Goal: Task Accomplishment & Management: Manage account settings

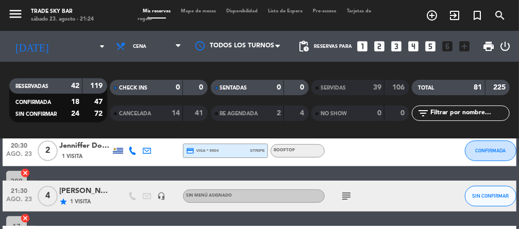
scroll to position [90, 0]
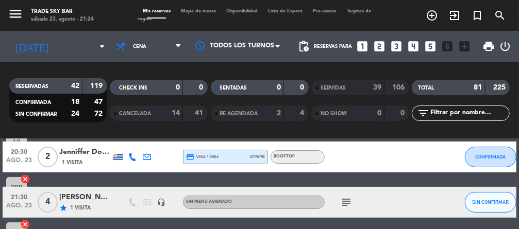
click at [53, 206] on span "4" at bounding box center [48, 202] width 20 height 21
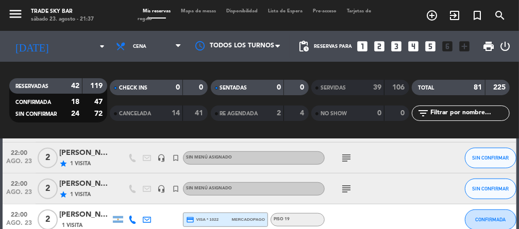
scroll to position [311, 0]
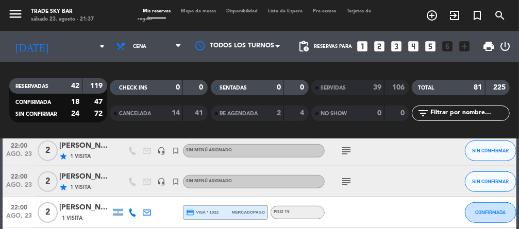
click at [45, 186] on span "2" at bounding box center [48, 181] width 20 height 21
click at [344, 180] on icon "subject" at bounding box center [346, 182] width 12 height 12
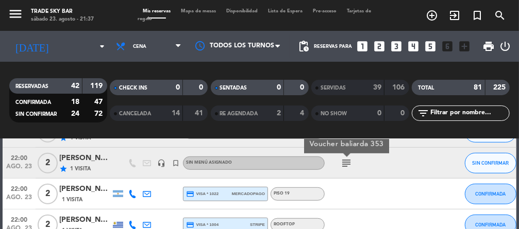
scroll to position [330, 0]
click at [43, 163] on span "2" at bounding box center [48, 162] width 20 height 21
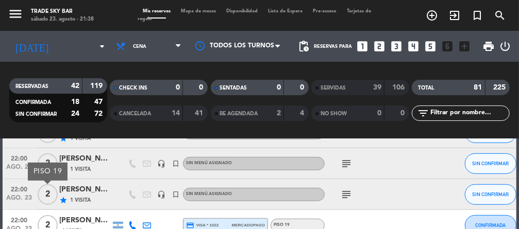
scroll to position [294, 0]
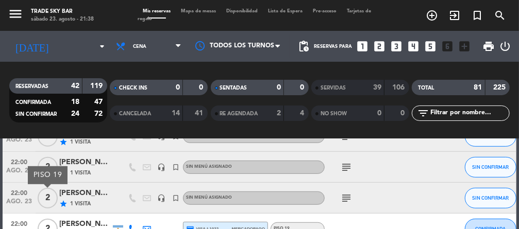
click at [348, 200] on icon "subject" at bounding box center [346, 198] width 12 height 12
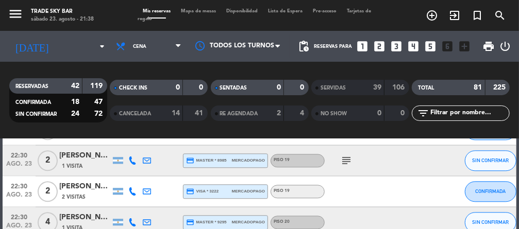
scroll to position [1046, 0]
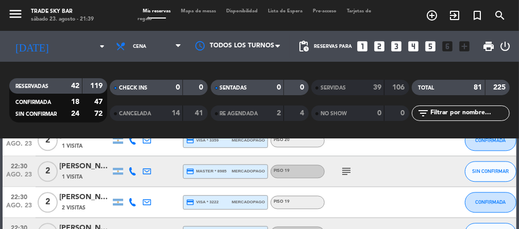
click at [344, 169] on icon "subject" at bounding box center [346, 171] width 12 height 12
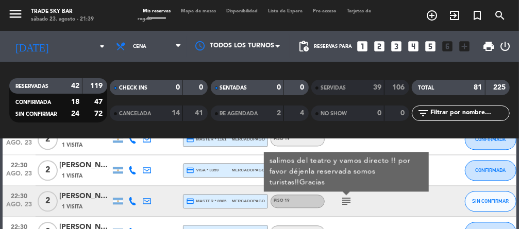
scroll to position [1015, 0]
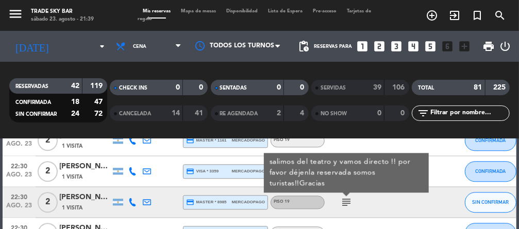
click at [46, 199] on span "2" at bounding box center [48, 202] width 20 height 21
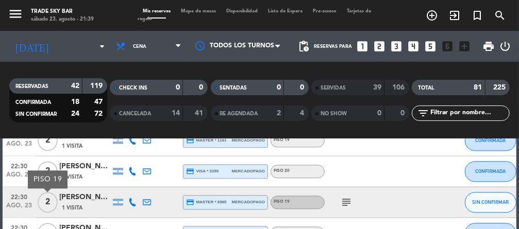
click at [45, 199] on span "2" at bounding box center [48, 202] width 20 height 21
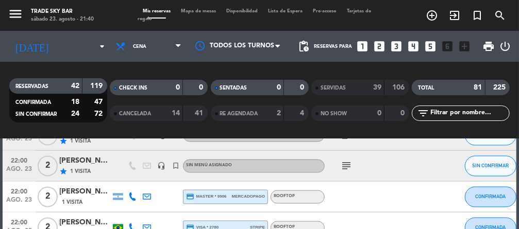
scroll to position [795, 0]
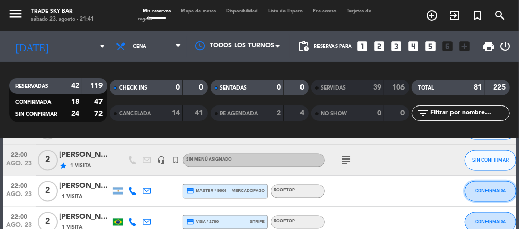
click at [487, 194] on button "CONFIRMADA" at bounding box center [489, 191] width 51 height 21
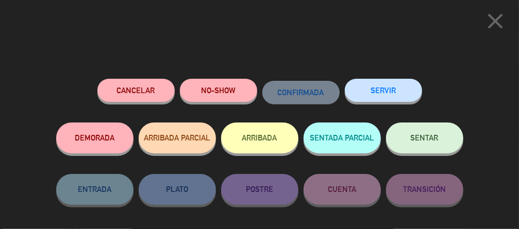
click at [394, 88] on button "SERVIR" at bounding box center [382, 90] width 77 height 23
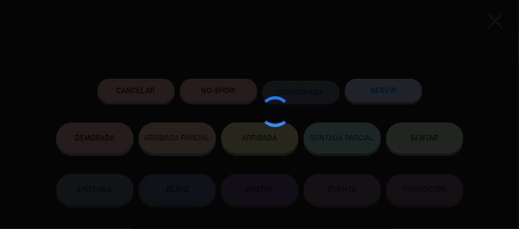
type input "308"
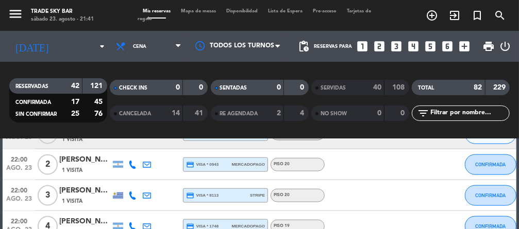
scroll to position [574, 0]
click at [486, 197] on span "CONFIRMADA" at bounding box center [490, 196] width 30 height 6
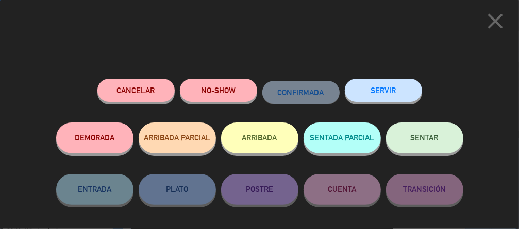
click at [392, 85] on button "SERVIR" at bounding box center [382, 90] width 77 height 23
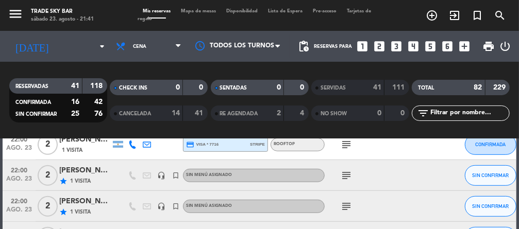
scroll to position [252, 0]
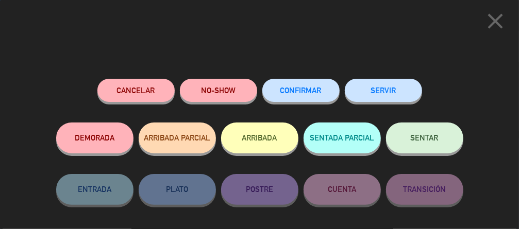
click at [394, 92] on button "SERVIR" at bounding box center [382, 90] width 77 height 23
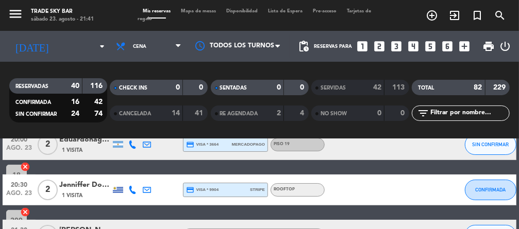
scroll to position [59, 0]
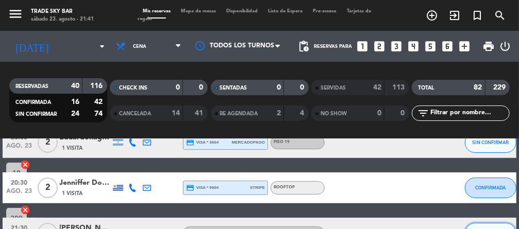
click at [487, 229] on span "SIN CONFIRMAR" at bounding box center [490, 233] width 37 height 6
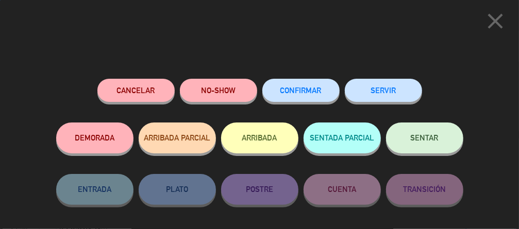
click at [394, 90] on button "SERVIR" at bounding box center [382, 90] width 77 height 23
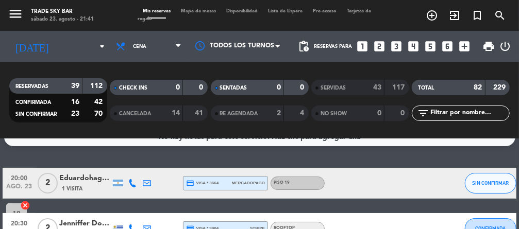
scroll to position [24, 0]
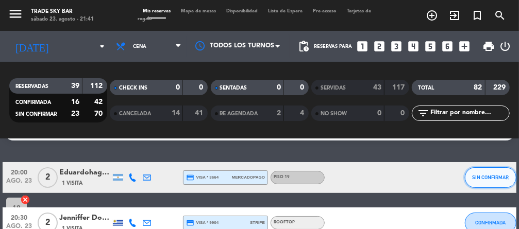
click at [487, 173] on button "SIN CONFIRMAR" at bounding box center [489, 177] width 51 height 21
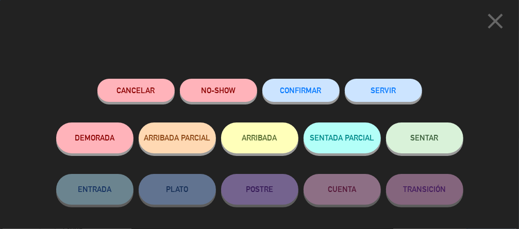
click at [386, 92] on button "SERVIR" at bounding box center [382, 90] width 77 height 23
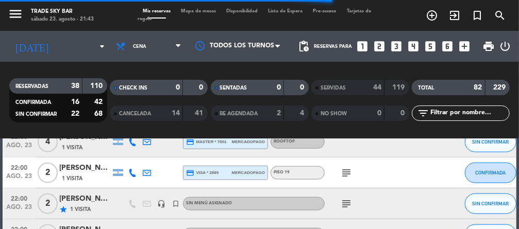
scroll to position [569, 0]
click at [46, 206] on span "2" at bounding box center [48, 203] width 20 height 21
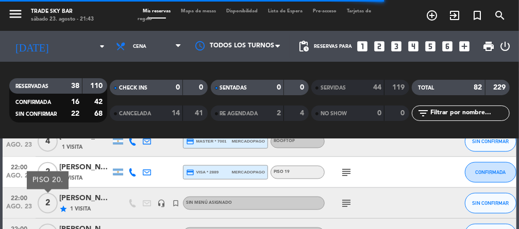
click at [334, 203] on div "subject" at bounding box center [367, 203] width 87 height 30
click at [341, 203] on icon "subject" at bounding box center [346, 203] width 12 height 12
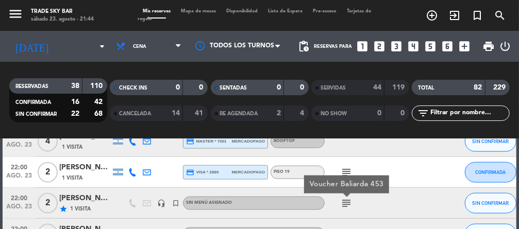
click at [48, 202] on span "2" at bounding box center [48, 203] width 20 height 21
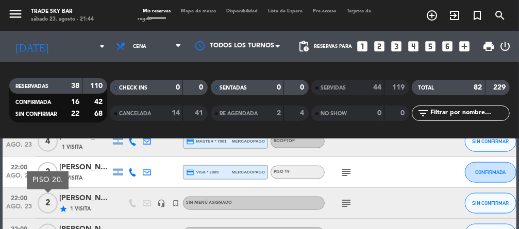
click at [344, 203] on icon "subject" at bounding box center [346, 203] width 12 height 12
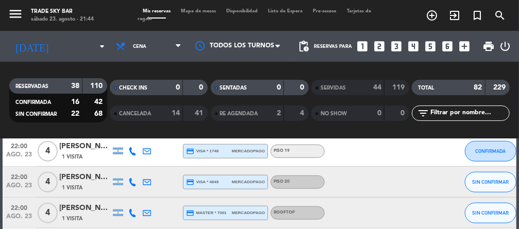
scroll to position [503, 0]
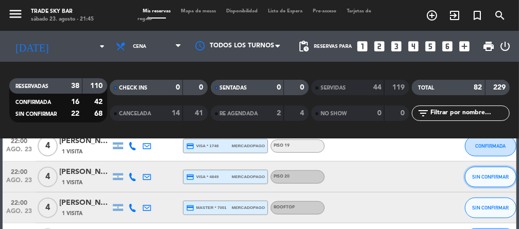
click at [481, 176] on span "SIN CONFIRMAR" at bounding box center [490, 177] width 37 height 6
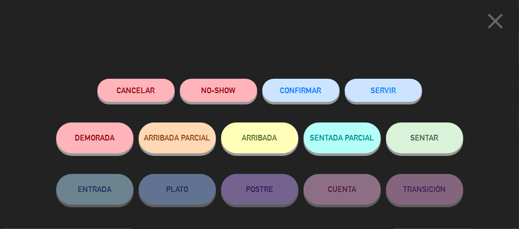
click at [390, 92] on button "SERVIR" at bounding box center [382, 90] width 77 height 23
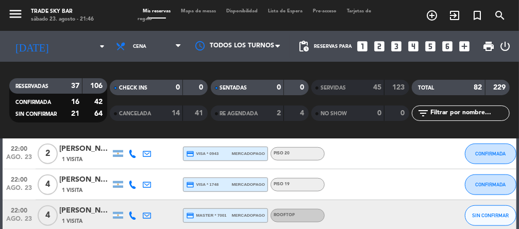
scroll to position [464, 0]
click at [487, 186] on span "CONFIRMADA" at bounding box center [490, 184] width 30 height 6
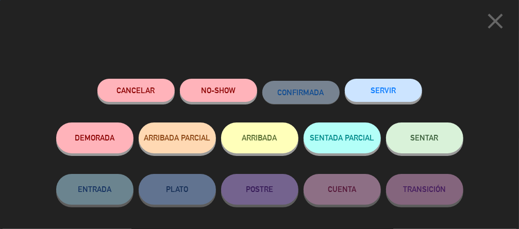
click at [385, 90] on button "SERVIR" at bounding box center [382, 90] width 77 height 23
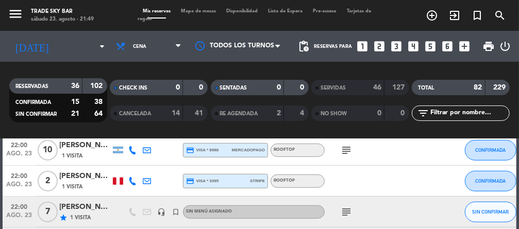
scroll to position [335, 0]
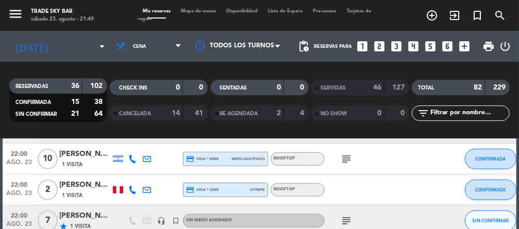
click at [45, 158] on span "10" at bounding box center [48, 159] width 20 height 21
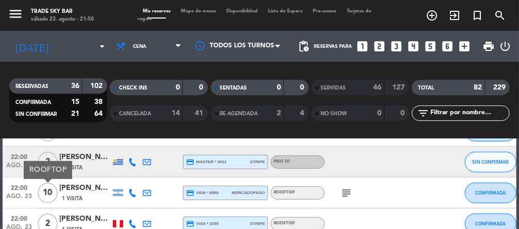
scroll to position [301, 0]
click at [342, 190] on icon "subject" at bounding box center [346, 193] width 12 height 12
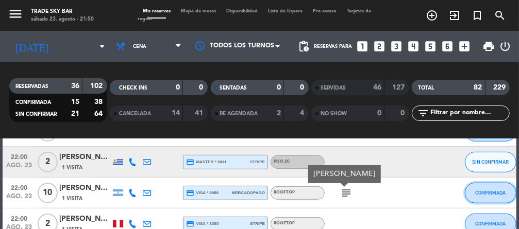
click at [486, 195] on span "CONFIRMADA" at bounding box center [490, 193] width 30 height 6
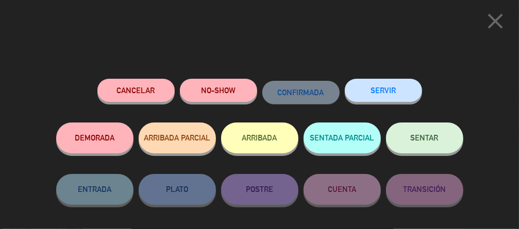
click at [382, 91] on button "SERVIR" at bounding box center [382, 90] width 77 height 23
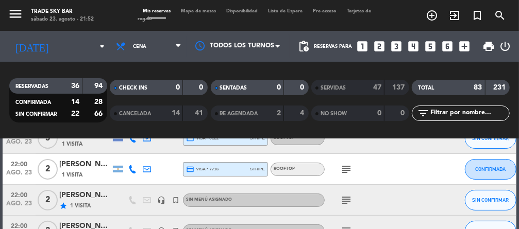
scroll to position [144, 0]
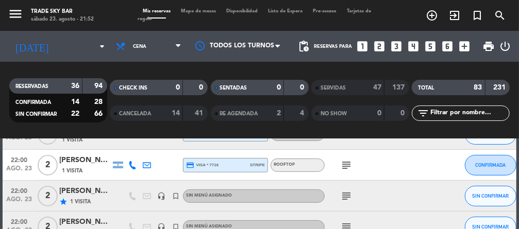
click at [48, 199] on span "2" at bounding box center [48, 196] width 20 height 21
click at [340, 199] on icon "subject" at bounding box center [346, 196] width 12 height 12
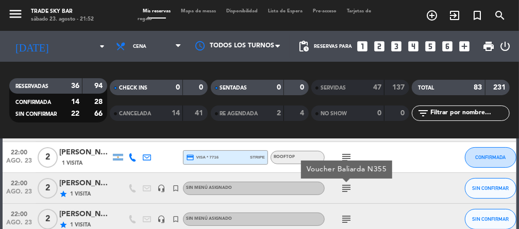
scroll to position [153, 0]
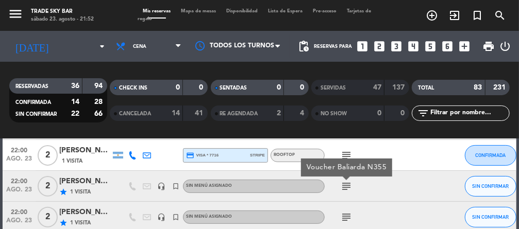
click at [283, 203] on div "22:00 [DATE] 2 [PERSON_NAME] star 1 Visita headset_mic turned_in_not Sin menú a…" at bounding box center [259, 217] width 513 height 31
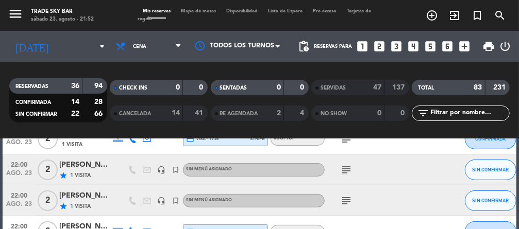
scroll to position [171, 0]
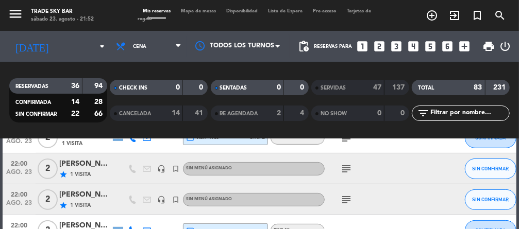
click at [48, 171] on span "2" at bounding box center [48, 169] width 20 height 21
click at [348, 170] on icon "subject" at bounding box center [346, 169] width 12 height 12
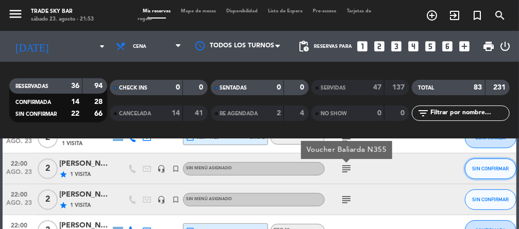
click at [478, 174] on button "SIN CONFIRMAR" at bounding box center [489, 169] width 51 height 21
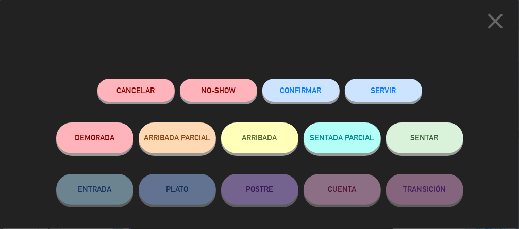
click at [373, 92] on button "SERVIR" at bounding box center [382, 90] width 77 height 23
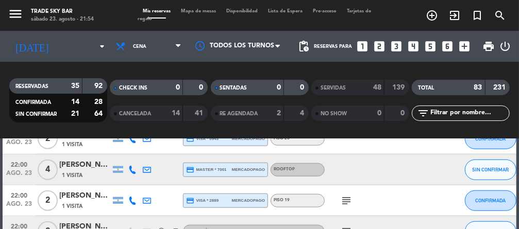
scroll to position [463, 0]
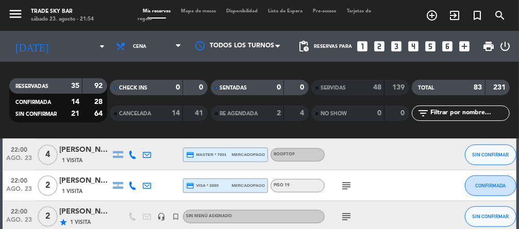
click at [340, 185] on icon "subject" at bounding box center [346, 186] width 12 height 12
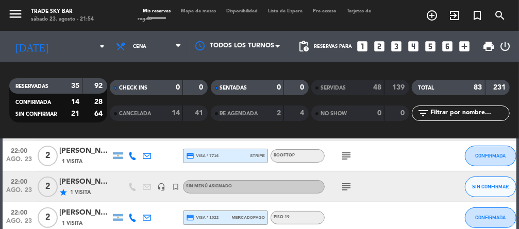
scroll to position [154, 0]
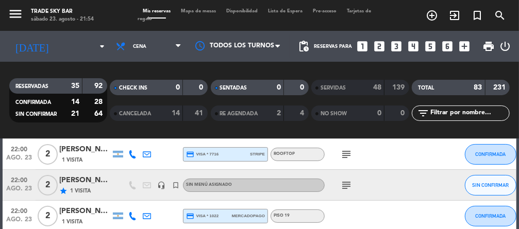
click at [46, 217] on span "2" at bounding box center [48, 216] width 20 height 21
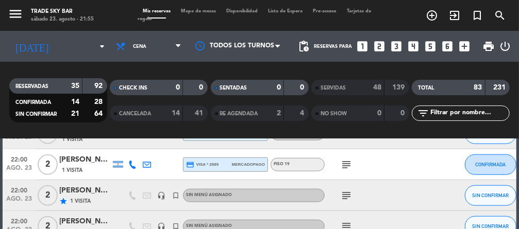
scroll to position [489, 0]
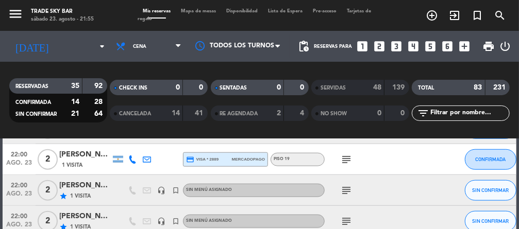
click at [49, 222] on span "2" at bounding box center [48, 221] width 20 height 21
click at [341, 216] on icon "subject" at bounding box center [346, 221] width 12 height 12
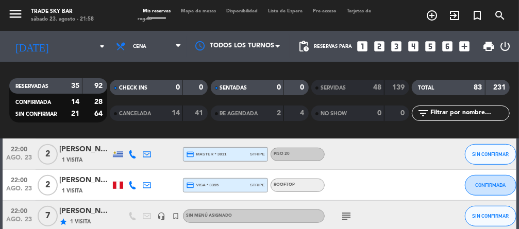
scroll to position [310, 0]
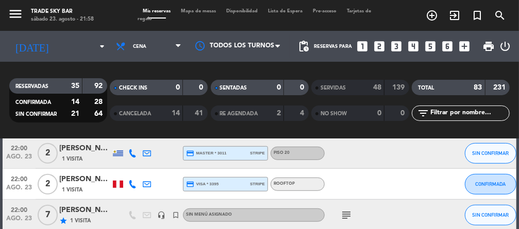
click at [48, 214] on span "7" at bounding box center [48, 215] width 20 height 21
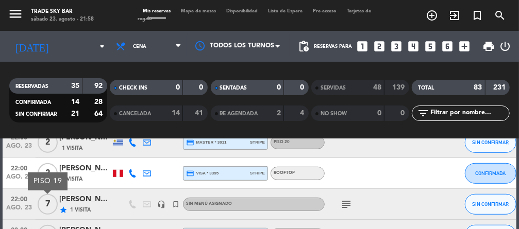
scroll to position [323, 0]
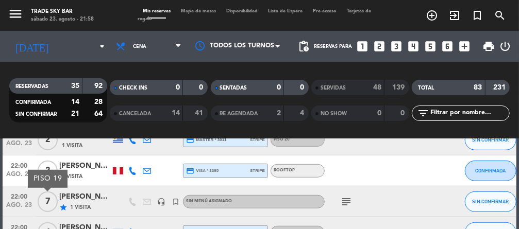
click at [49, 229] on span "4" at bounding box center [48, 232] width 20 height 21
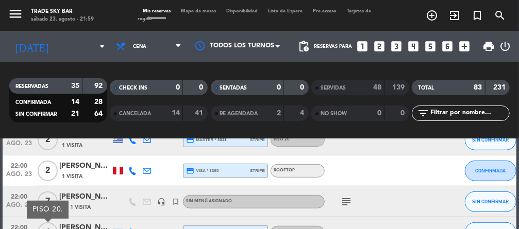
click at [343, 229] on icon "subject" at bounding box center [346, 233] width 12 height 12
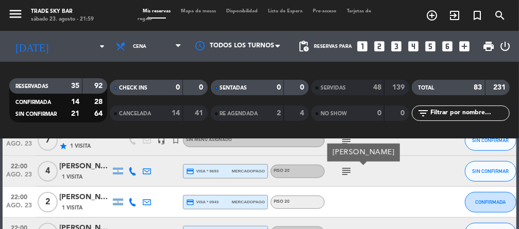
scroll to position [385, 0]
click at [49, 206] on span "2" at bounding box center [48, 202] width 20 height 21
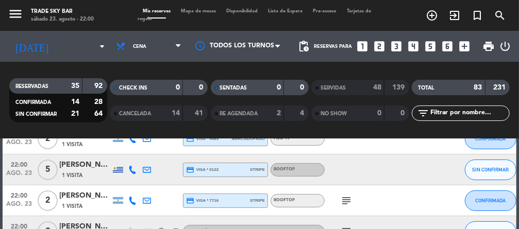
scroll to position [110, 0]
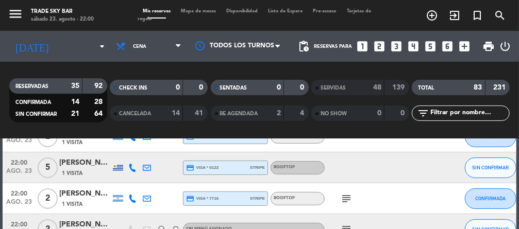
click at [45, 227] on span "2" at bounding box center [48, 229] width 20 height 21
click at [341, 228] on icon "subject" at bounding box center [346, 229] width 12 height 12
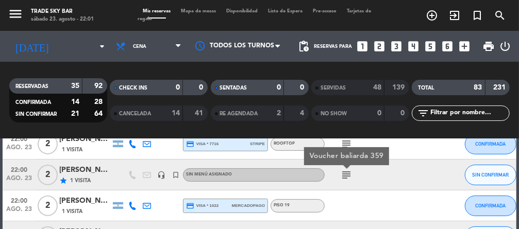
scroll to position [166, 0]
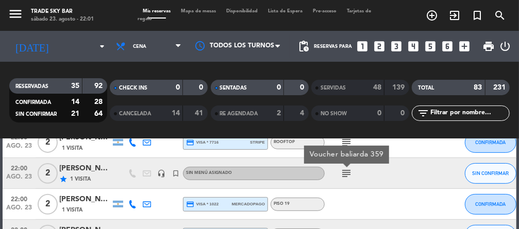
click at [44, 177] on span "2" at bounding box center [48, 173] width 20 height 21
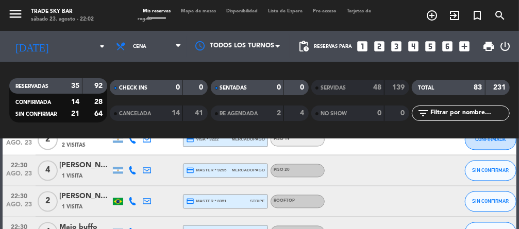
scroll to position [823, 0]
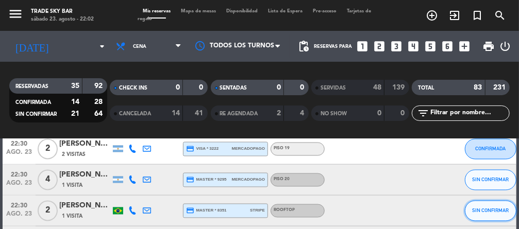
click at [484, 210] on span "SIN CONFIRMAR" at bounding box center [490, 211] width 37 height 6
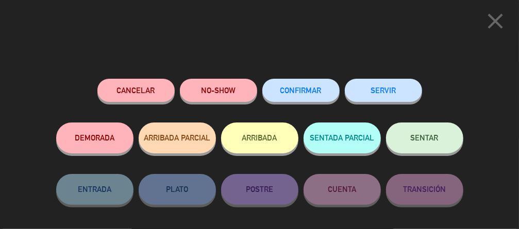
click at [371, 94] on button "SERVIR" at bounding box center [382, 90] width 77 height 23
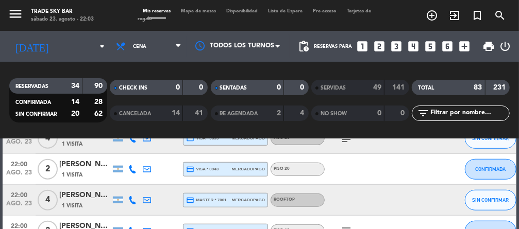
scroll to position [416, 0]
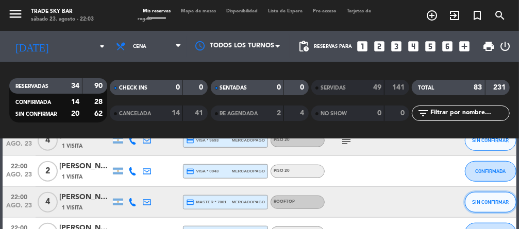
click at [493, 203] on span "SIN CONFIRMAR" at bounding box center [490, 202] width 37 height 6
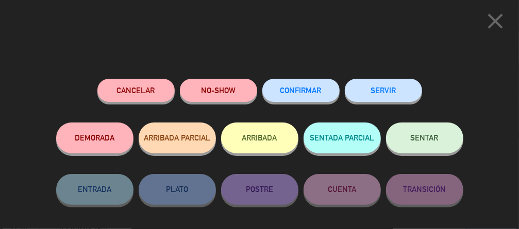
click at [387, 85] on button "SERVIR" at bounding box center [382, 90] width 77 height 23
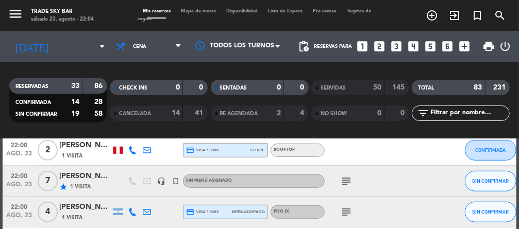
scroll to position [344, 0]
click at [345, 210] on icon "subject" at bounding box center [346, 211] width 12 height 12
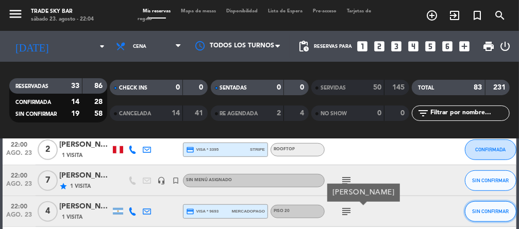
click at [486, 211] on span "SIN CONFIRMAR" at bounding box center [490, 212] width 37 height 6
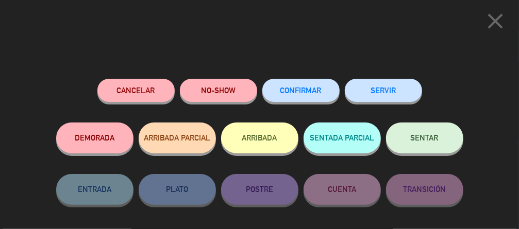
click at [390, 94] on button "SERVIR" at bounding box center [382, 90] width 77 height 23
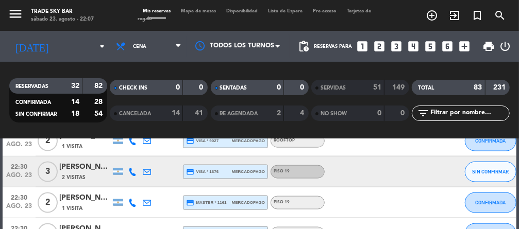
scroll to position [612, 0]
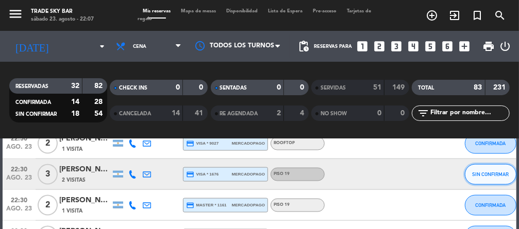
click at [492, 174] on span "SIN CONFIRMAR" at bounding box center [490, 174] width 37 height 6
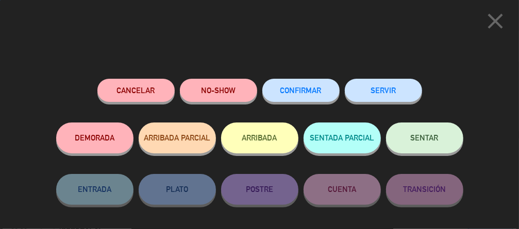
click at [394, 87] on button "SERVIR" at bounding box center [382, 90] width 77 height 23
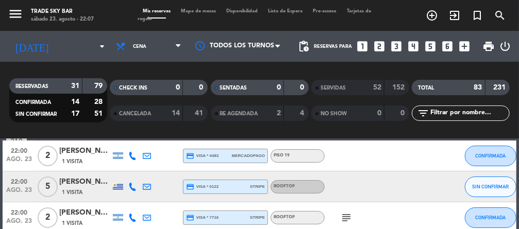
scroll to position [92, 0]
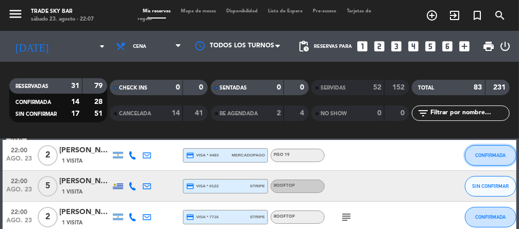
click at [488, 157] on span "CONFIRMADA" at bounding box center [490, 155] width 30 height 6
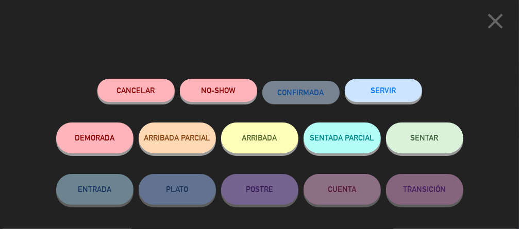
click at [392, 93] on button "SERVIR" at bounding box center [382, 90] width 77 height 23
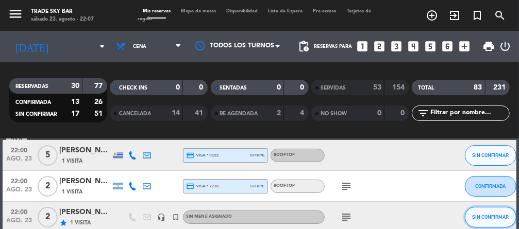
click at [488, 216] on span "SIN CONFIRMAR" at bounding box center [490, 217] width 37 height 6
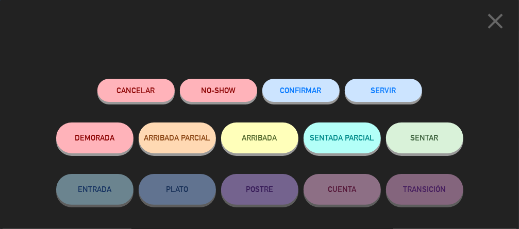
click at [387, 90] on button "SERVIR" at bounding box center [382, 90] width 77 height 23
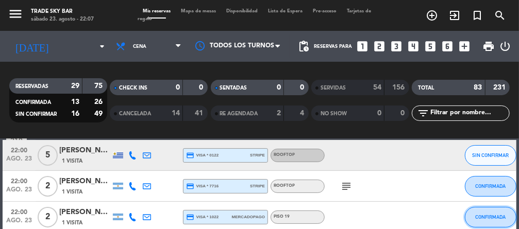
click at [482, 217] on span "CONFIRMADA" at bounding box center [490, 217] width 30 height 6
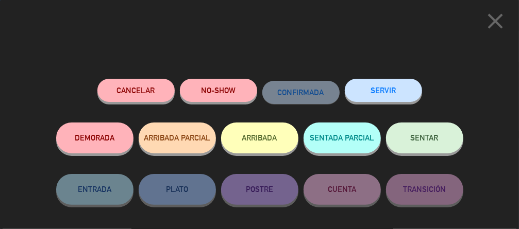
click at [393, 90] on button "SERVIR" at bounding box center [382, 90] width 77 height 23
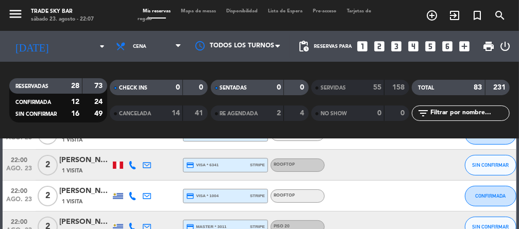
scroll to position [144, 0]
click at [487, 227] on span "SIN CONFIRMAR" at bounding box center [490, 226] width 37 height 6
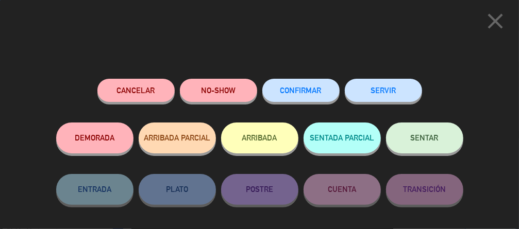
click at [394, 92] on button "SERVIR" at bounding box center [382, 90] width 77 height 23
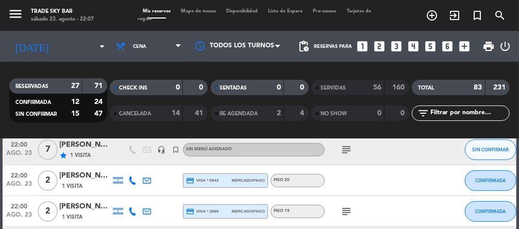
scroll to position [256, 0]
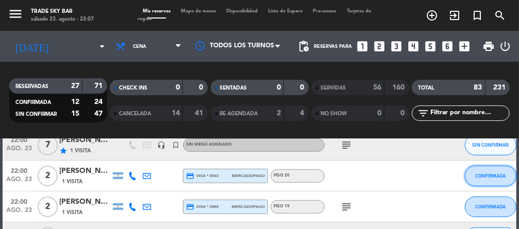
click at [490, 175] on span "CONFIRMADA" at bounding box center [490, 176] width 30 height 6
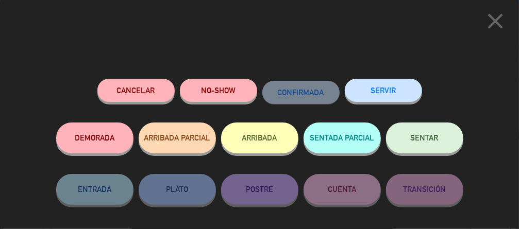
click at [393, 90] on button "SERVIR" at bounding box center [382, 90] width 77 height 23
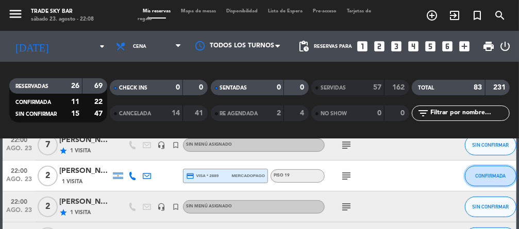
click at [492, 179] on button "CONFIRMADA" at bounding box center [489, 176] width 51 height 21
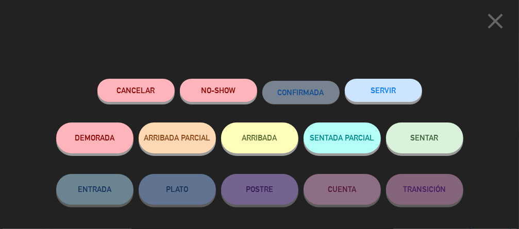
click at [393, 87] on button "SERVIR" at bounding box center [382, 90] width 77 height 23
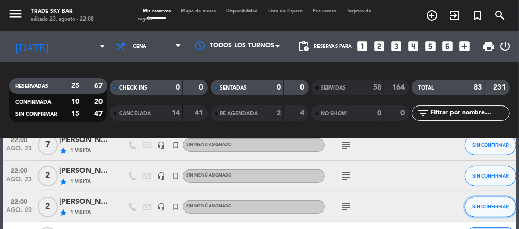
click at [491, 205] on span "SIN CONFIRMAR" at bounding box center [490, 207] width 37 height 6
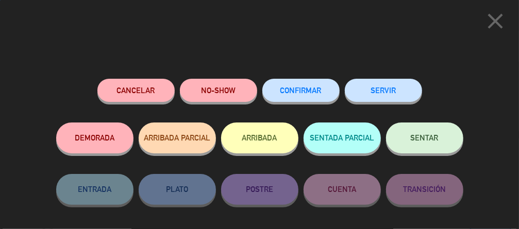
click at [394, 89] on button "SERVIR" at bounding box center [382, 90] width 77 height 23
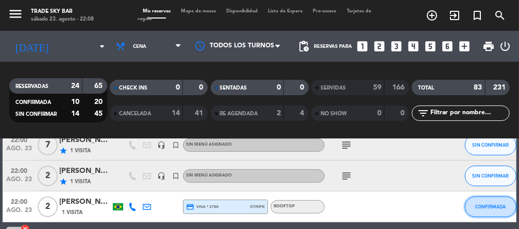
click at [484, 207] on span "CONFIRMADA" at bounding box center [490, 207] width 30 height 6
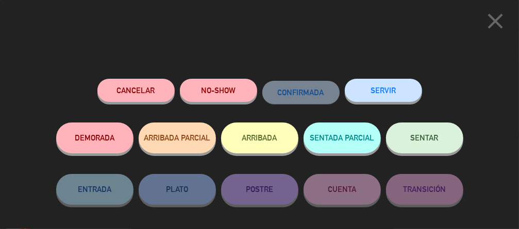
click at [392, 93] on button "SERVIR" at bounding box center [382, 90] width 77 height 23
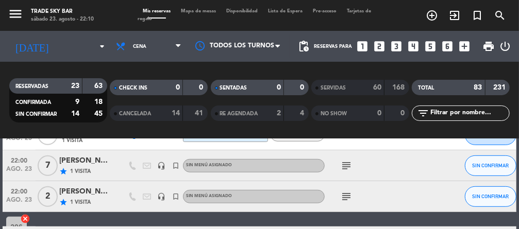
scroll to position [232, 0]
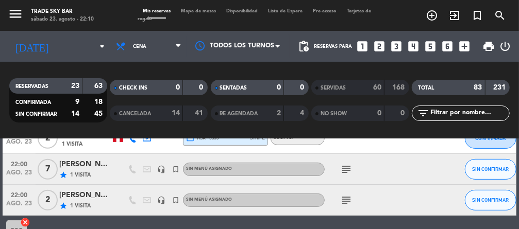
click at [53, 168] on span "7" at bounding box center [48, 169] width 20 height 21
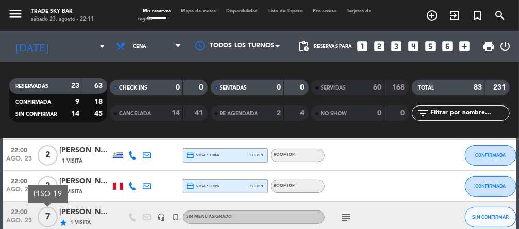
scroll to position [182, 0]
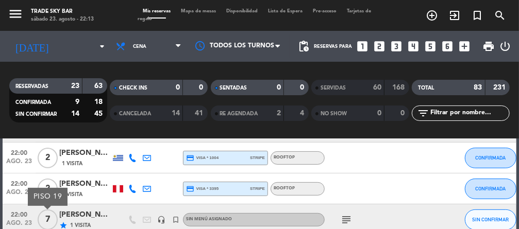
click at [48, 216] on span "7" at bounding box center [48, 220] width 20 height 21
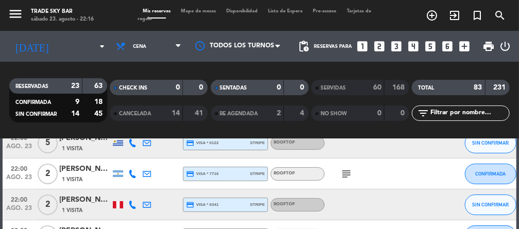
scroll to position [109, 0]
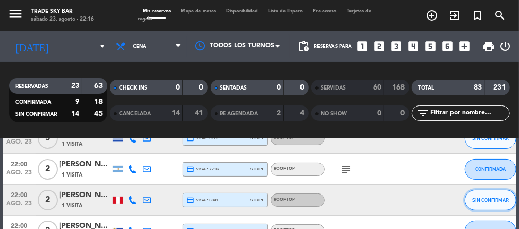
click at [481, 192] on button "SIN CONFIRMAR" at bounding box center [489, 200] width 51 height 21
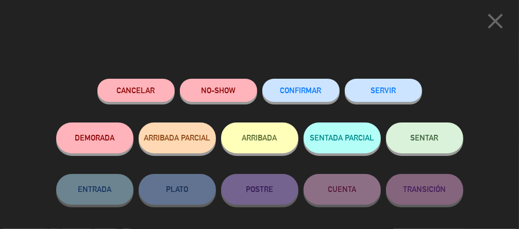
click at [379, 92] on button "SERVIR" at bounding box center [382, 90] width 77 height 23
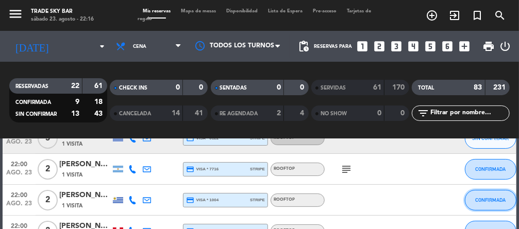
click at [477, 200] on span "CONFIRMADA" at bounding box center [490, 200] width 30 height 6
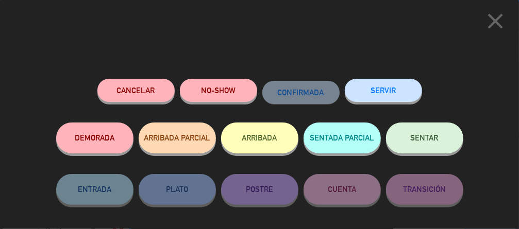
click at [385, 93] on button "SERVIR" at bounding box center [382, 90] width 77 height 23
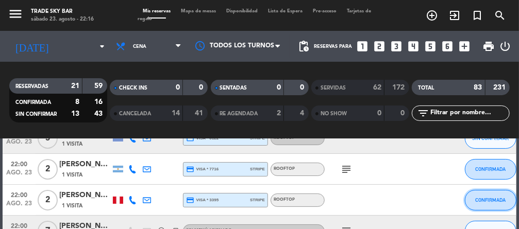
click at [485, 201] on span "CONFIRMADA" at bounding box center [490, 200] width 30 height 6
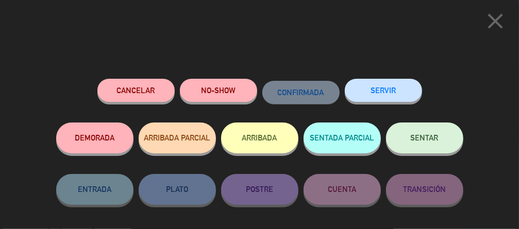
click at [384, 91] on button "SERVIR" at bounding box center [382, 90] width 77 height 23
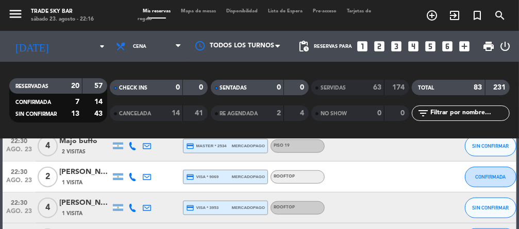
scroll to position [456, 0]
click at [75, 179] on span "1 Visita" at bounding box center [72, 182] width 21 height 8
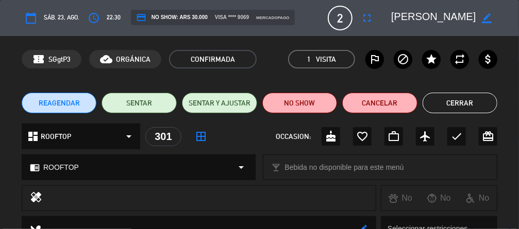
scroll to position [0, 14]
click at [450, 112] on button "Cerrar" at bounding box center [459, 103] width 75 height 21
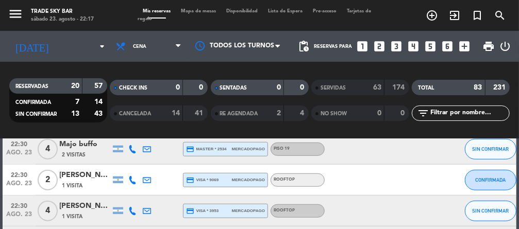
scroll to position [449, 0]
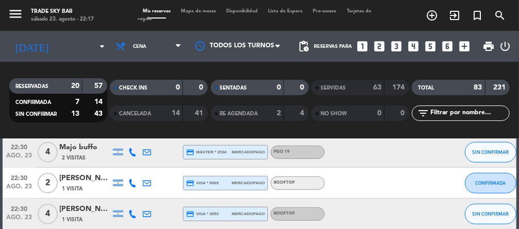
click at [47, 184] on span "2" at bounding box center [48, 183] width 20 height 21
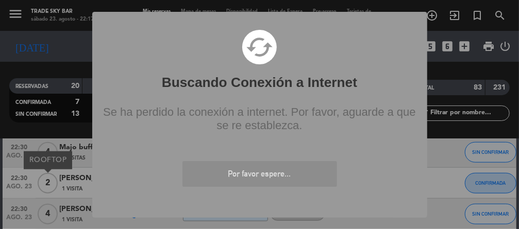
click at [56, 229] on div "? ! i Buscando Conexión a Internet × cached Se ha perdido la conexión a interne…" at bounding box center [259, 114] width 519 height 229
